Goal: Find specific fact: Find specific fact

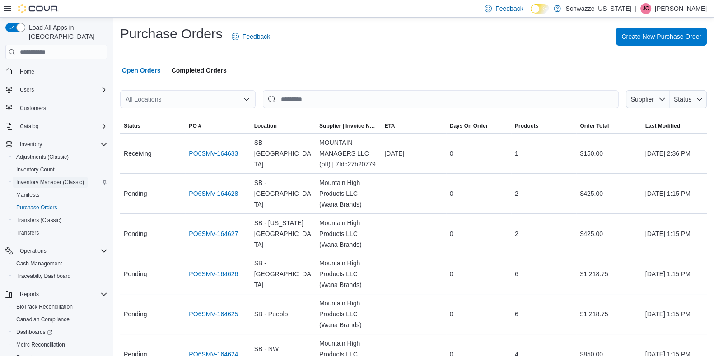
click at [54, 179] on span "Inventory Manager (Classic)" at bounding box center [50, 182] width 68 height 7
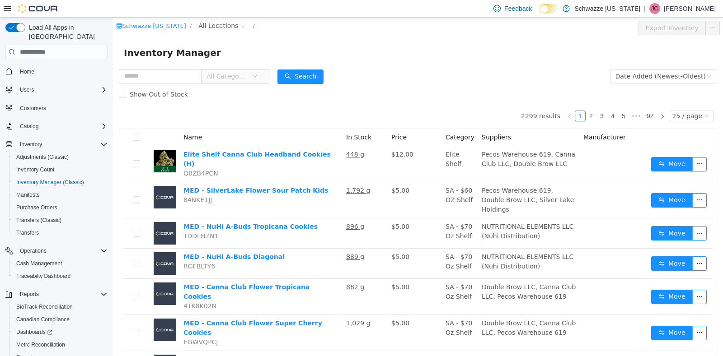
click at [201, 35] on div "Schwazze [US_STATE] / All Locations /" at bounding box center [367, 28] width 503 height 14
click at [204, 19] on div "Schwazze [US_STATE] / All Locations / Export Inventory" at bounding box center [418, 28] width 610 height 21
click at [208, 27] on span "All Locations" at bounding box center [218, 26] width 40 height 10
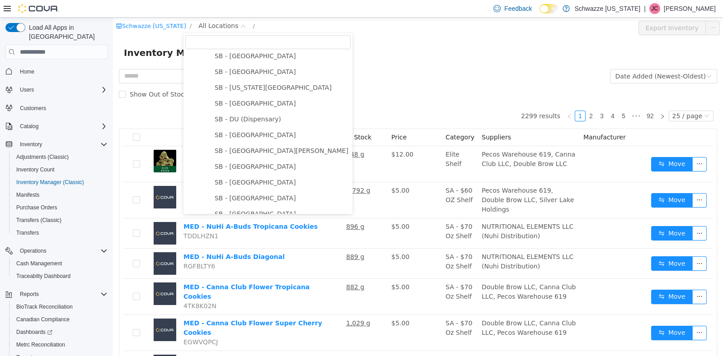
scroll to position [209, 0]
click at [251, 90] on span "SB - [US_STATE][GEOGRAPHIC_DATA]" at bounding box center [273, 87] width 117 height 7
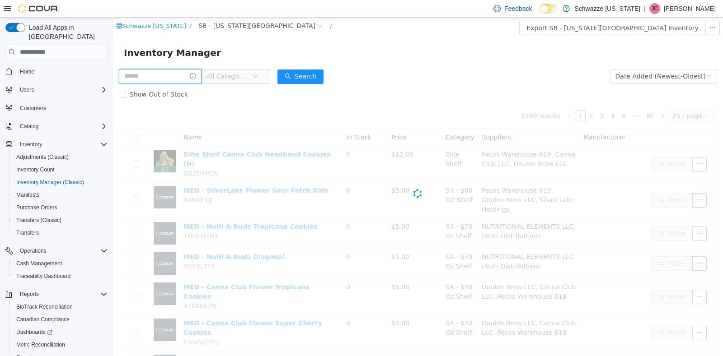
click at [178, 75] on input "text" at bounding box center [160, 76] width 83 height 14
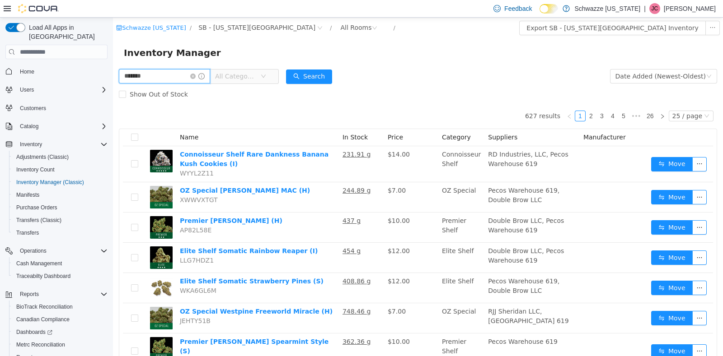
type input "*******"
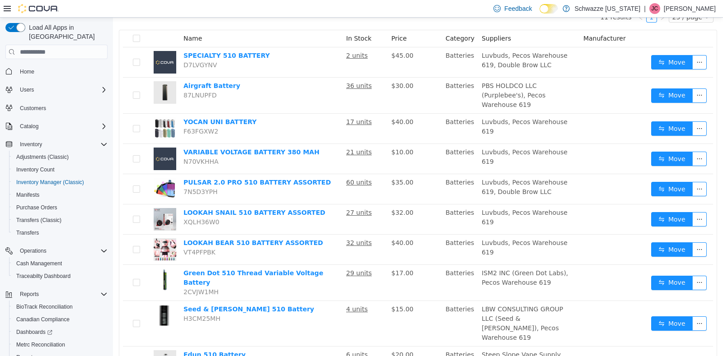
scroll to position [104, 0]
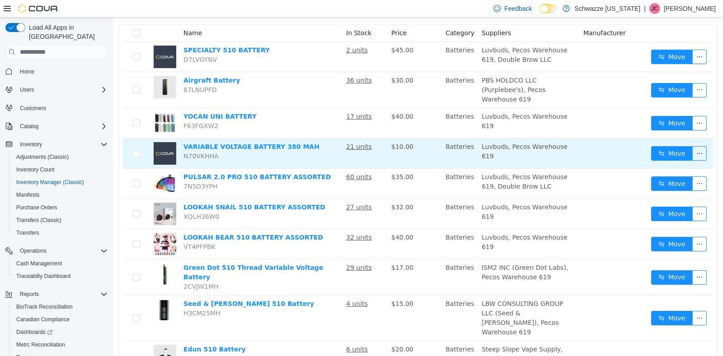
click at [206, 153] on span "N70VKHHA" at bounding box center [200, 156] width 35 height 7
copy span "N70VKHHA"
